Goal: Task Accomplishment & Management: Use online tool/utility

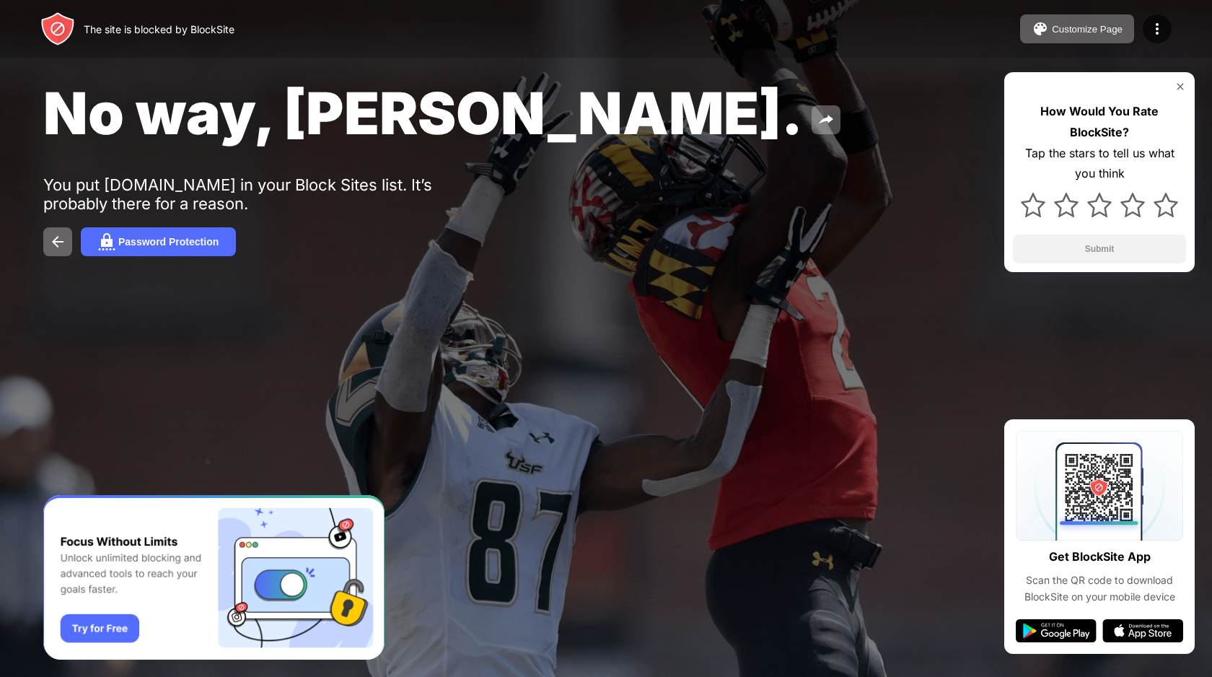
click at [159, 41] on div "The site is blocked by BlockSite Customize Page Edit Block List Redirect Custom…" at bounding box center [606, 338] width 1212 height 677
click at [157, 86] on span "No way, Jose." at bounding box center [423, 113] width 760 height 70
drag, startPoint x: 157, startPoint y: 86, endPoint x: 370, endPoint y: 255, distance: 272.1
click at [369, 255] on div "No way, Jose. You put instagram.com in your Block Sites list. It’s probably the…" at bounding box center [606, 167] width 1212 height 334
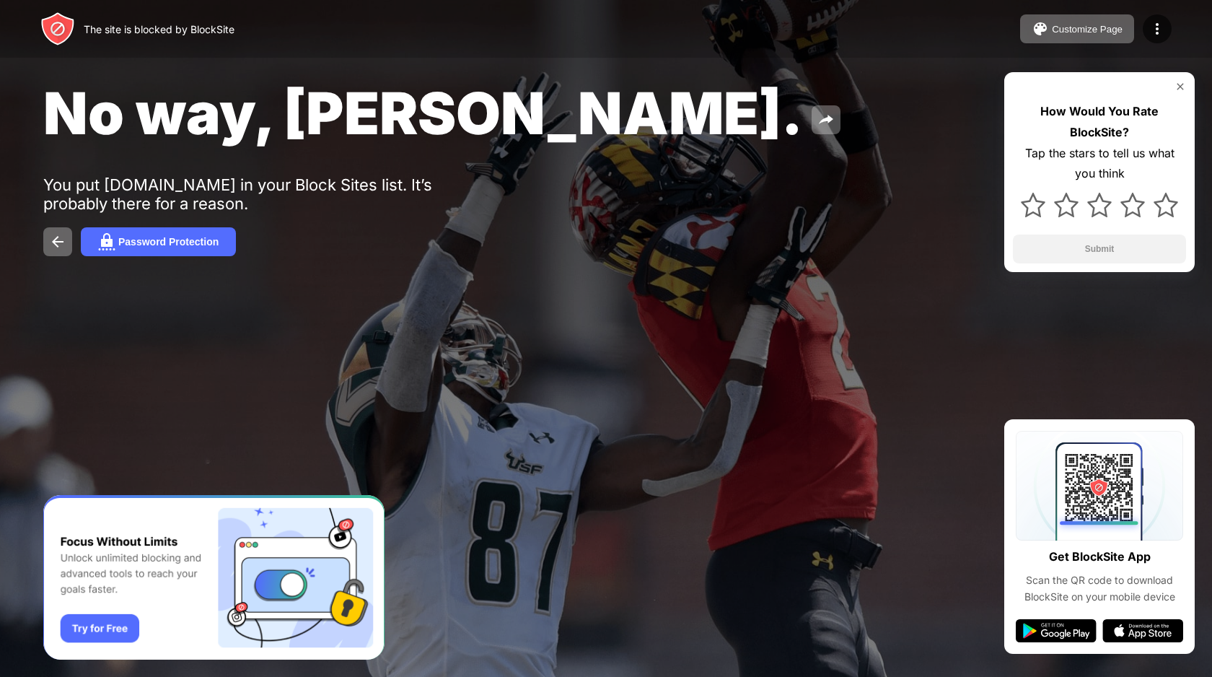
click at [370, 255] on div "Password Protection" at bounding box center [605, 241] width 1125 height 29
drag, startPoint x: 370, startPoint y: 255, endPoint x: 32, endPoint y: -40, distance: 448.9
click at [32, 0] on html "The site is blocked by BlockSite Customize Page Edit Block List Redirect Custom…" at bounding box center [606, 355] width 1212 height 711
click at [159, 26] on div "The site is blocked by BlockSite" at bounding box center [159, 29] width 151 height 12
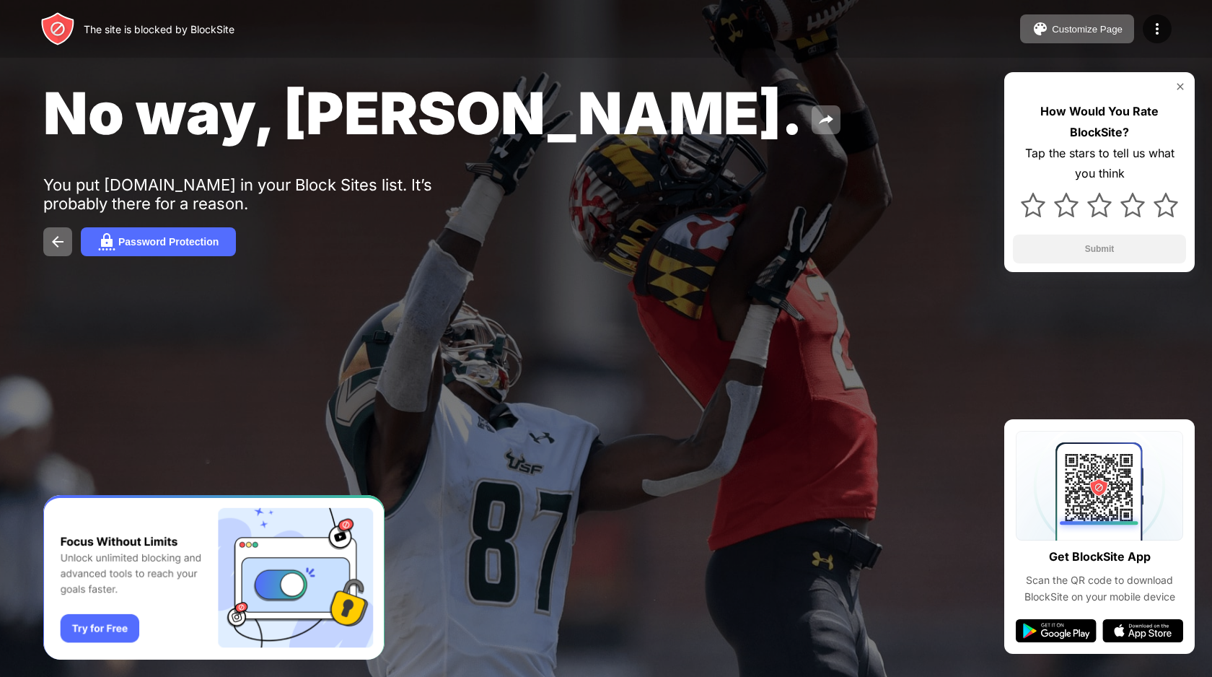
click at [159, 26] on div "The site is blocked by BlockSite" at bounding box center [159, 29] width 151 height 12
drag, startPoint x: 159, startPoint y: 26, endPoint x: 382, endPoint y: 242, distance: 310.7
click at [381, 242] on div "The site is blocked by BlockSite Customize Page Edit Block List Redirect Custom…" at bounding box center [606, 338] width 1212 height 677
click at [382, 242] on div "Password Protection" at bounding box center [605, 241] width 1125 height 29
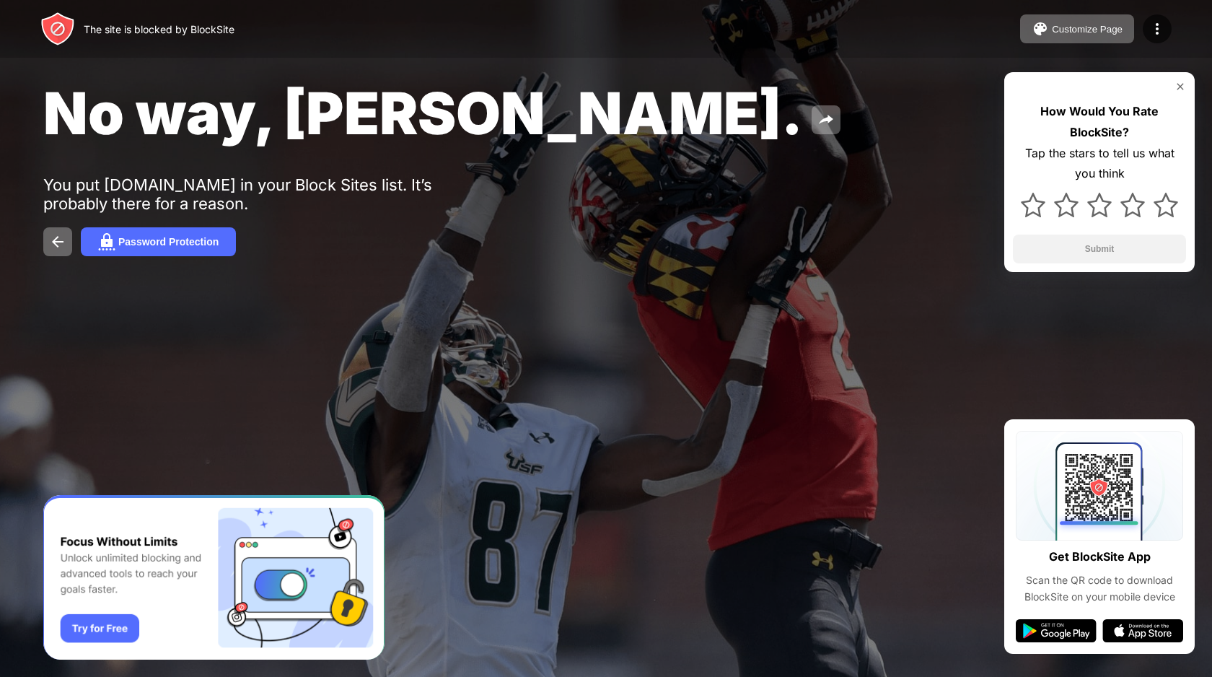
drag, startPoint x: 382, startPoint y: 242, endPoint x: 381, endPoint y: 58, distance: 183.9
click at [381, 58] on div "No way, Jose. You put instagram.com in your Block Sites list. It’s probably the…" at bounding box center [606, 167] width 1212 height 334
